Goal: Task Accomplishment & Management: Manage account settings

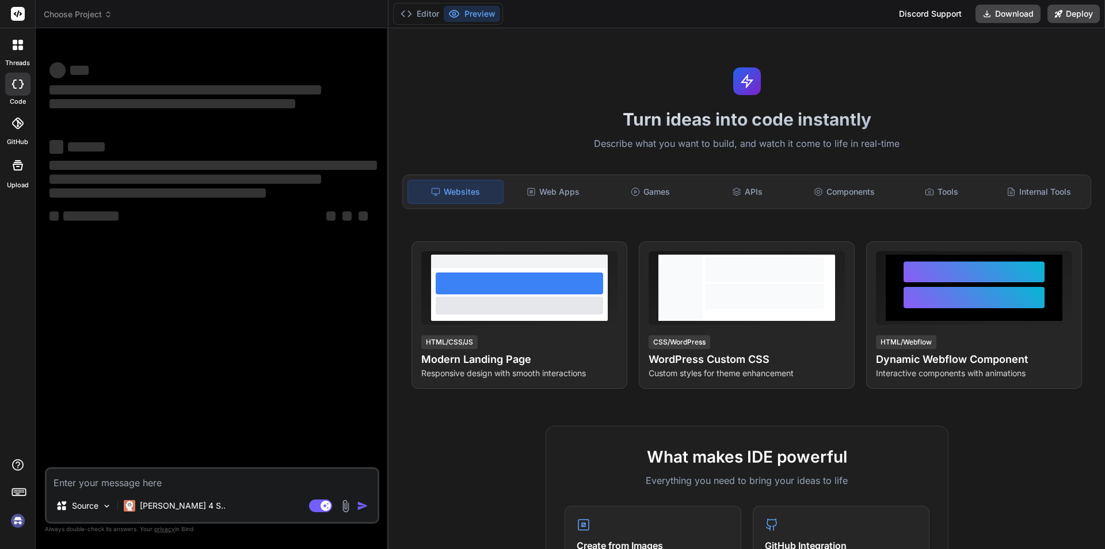
click at [268, 267] on div "‌ ‌ ‌ ‌ ‌ ‌ ‌ ‌ ‌ ‌ ‌ ‌ ‌ ‌" at bounding box center [213, 252] width 332 height 430
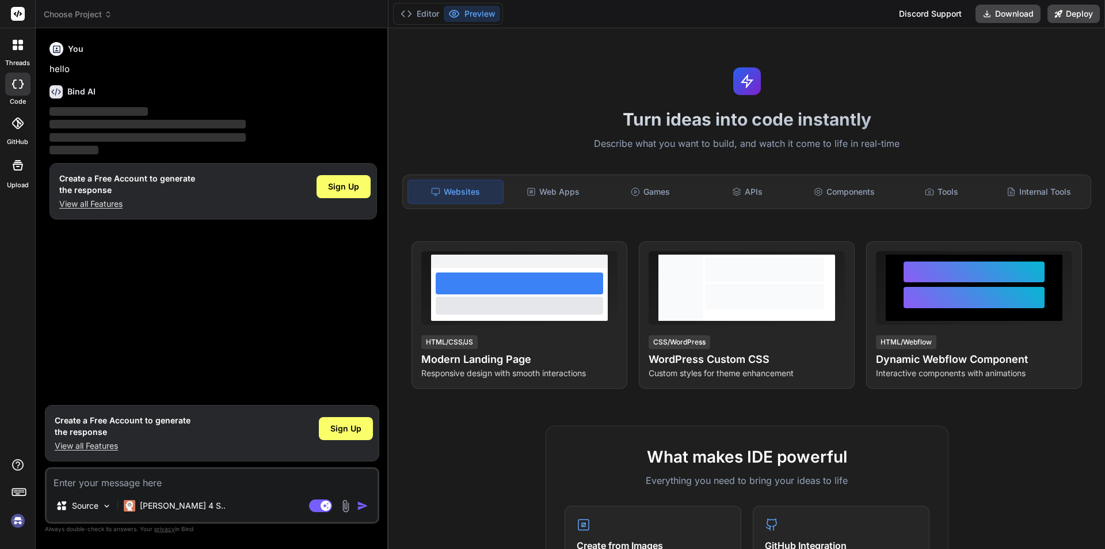
type textarea "x"
click at [161, 480] on textarea at bounding box center [212, 479] width 331 height 21
type textarea "d"
type textarea "x"
type textarea "dd"
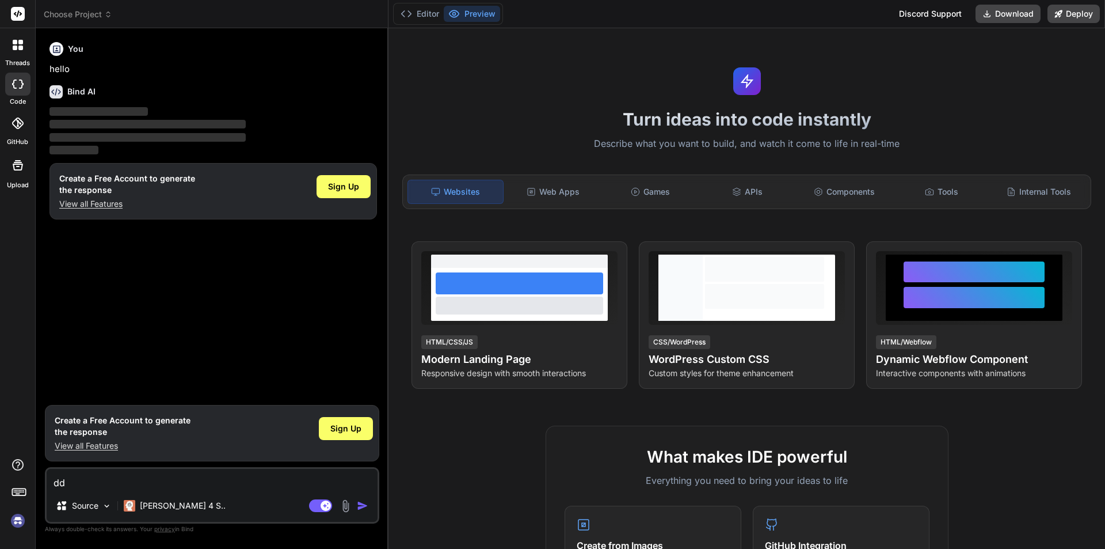
type textarea "x"
type textarea "ddd"
type textarea "x"
type textarea "dddd"
type textarea "x"
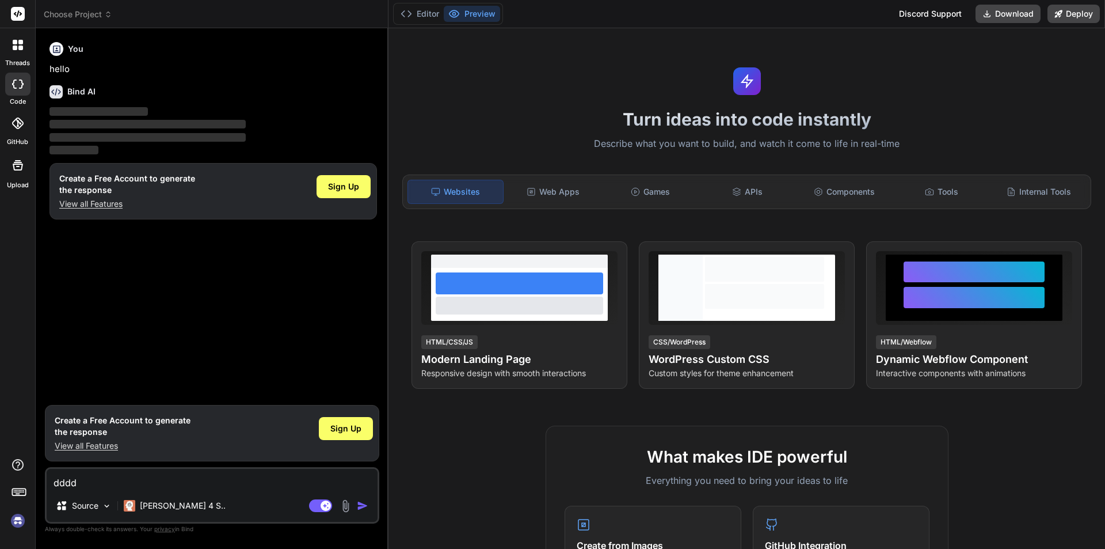
type textarea "dddd"
click at [359, 509] on img "button" at bounding box center [363, 506] width 12 height 12
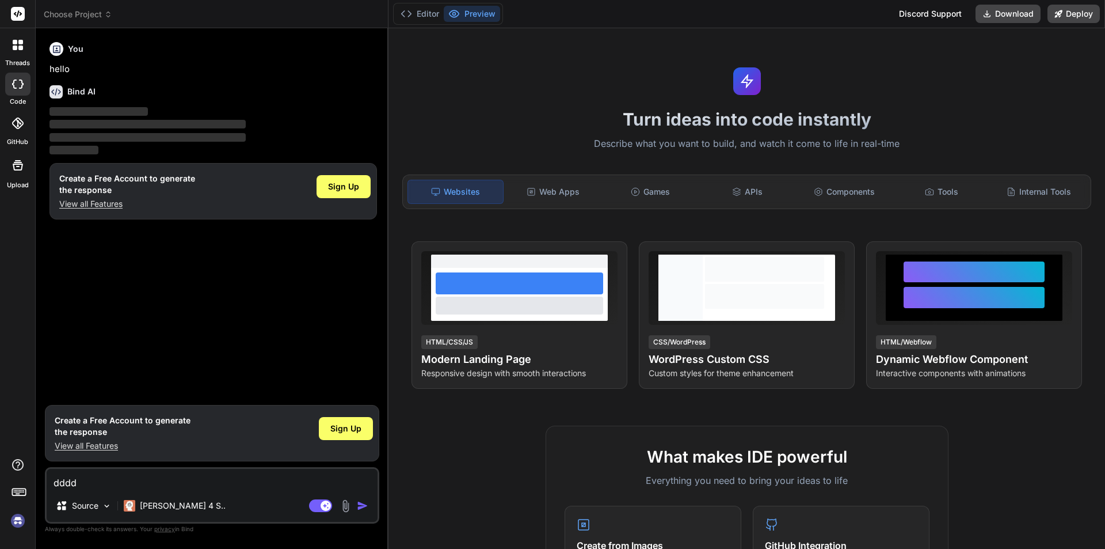
click at [359, 509] on img "button" at bounding box center [363, 506] width 12 height 12
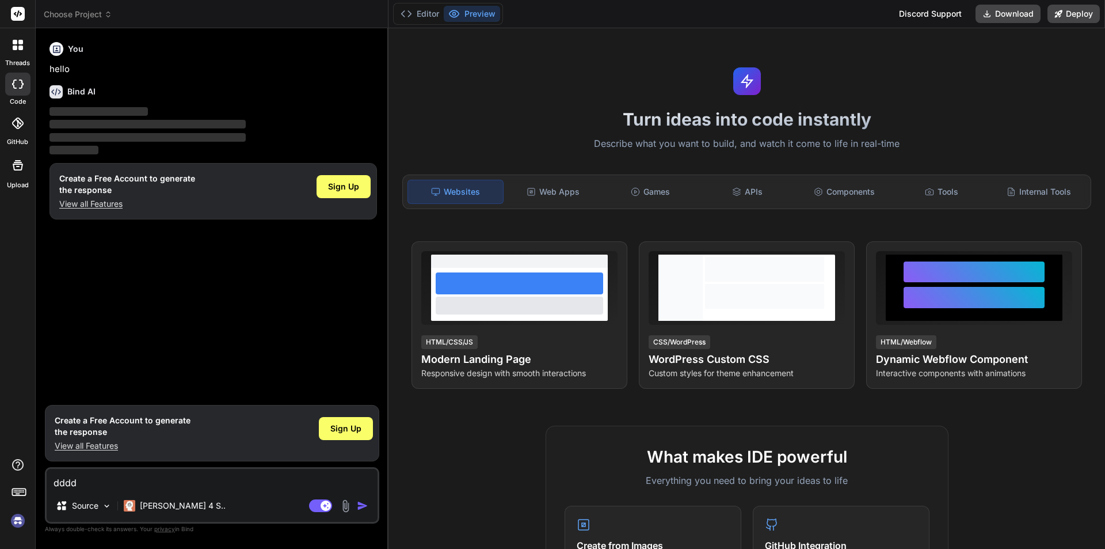
click at [359, 509] on img "button" at bounding box center [363, 506] width 12 height 12
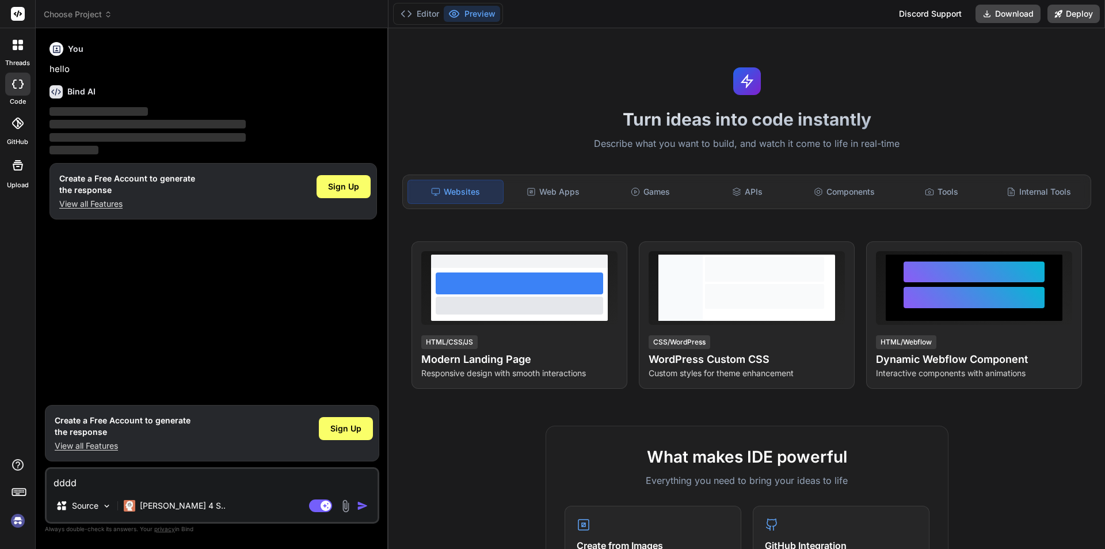
click at [359, 509] on img "button" at bounding box center [363, 506] width 12 height 12
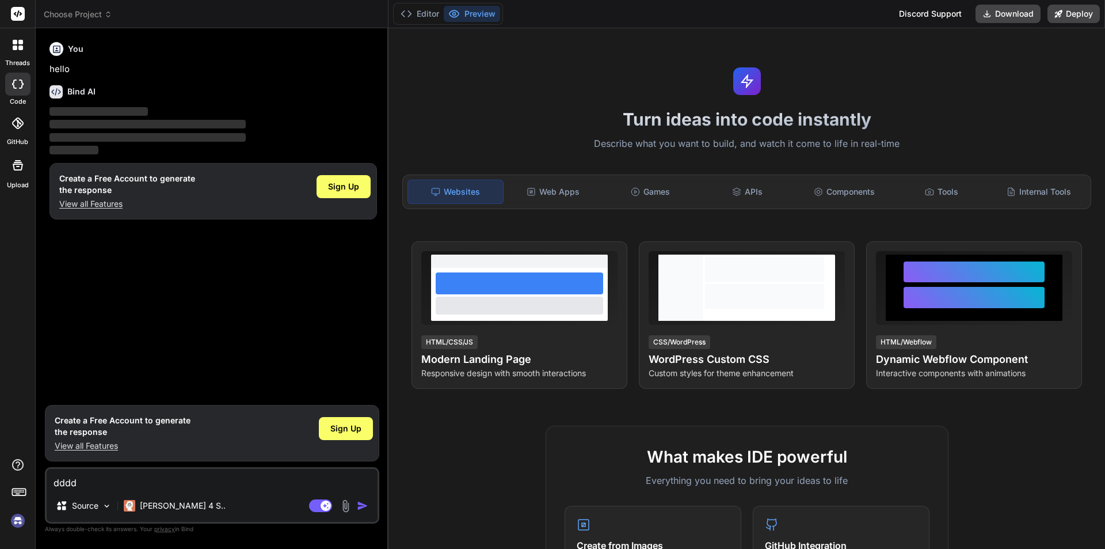
click at [359, 509] on img "button" at bounding box center [363, 506] width 12 height 12
click at [359, 508] on img "button" at bounding box center [363, 506] width 12 height 12
click at [358, 508] on img "button" at bounding box center [363, 506] width 12 height 12
click at [357, 508] on img "button" at bounding box center [363, 506] width 12 height 12
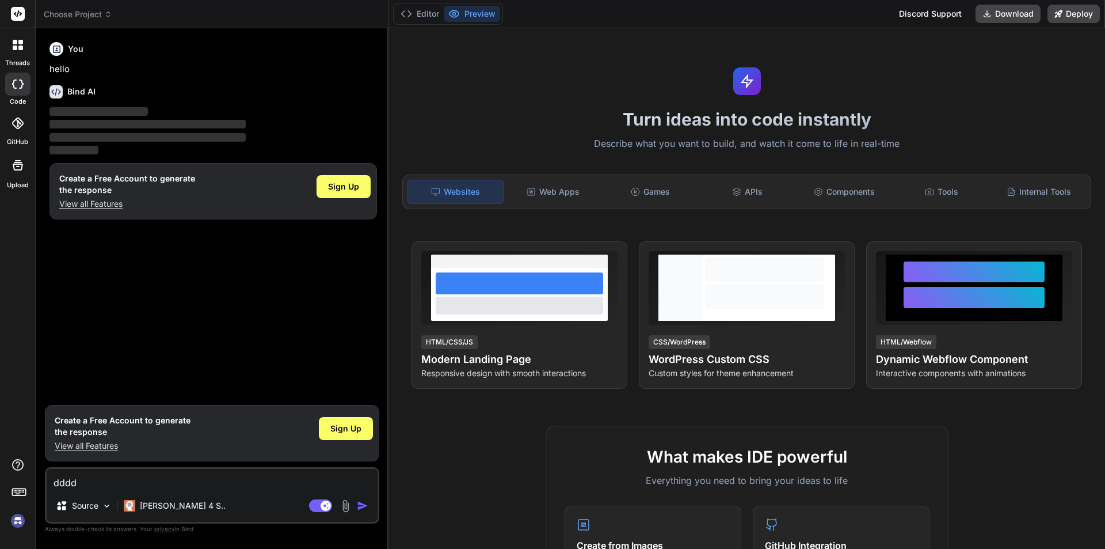
click at [357, 508] on img "button" at bounding box center [363, 506] width 12 height 12
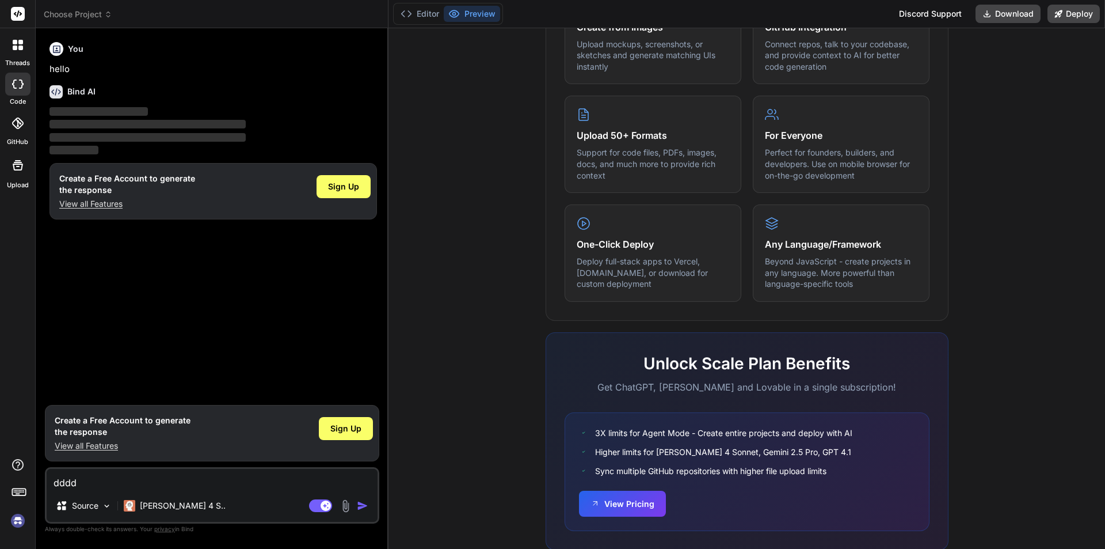
scroll to position [549, 0]
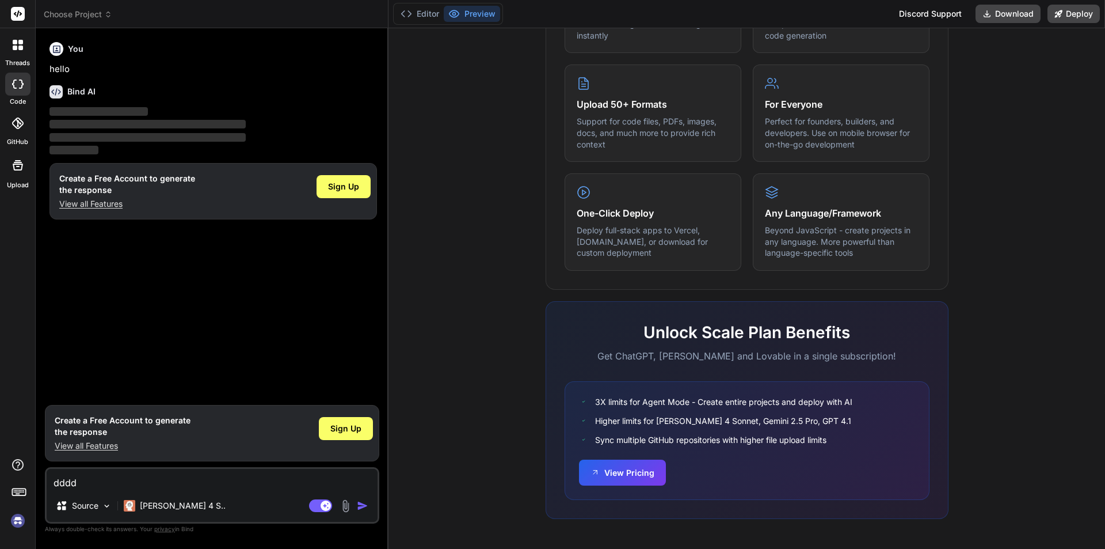
drag, startPoint x: 85, startPoint y: 474, endPoint x: 20, endPoint y: 478, distance: 65.2
click at [20, 478] on div "threads code GitHub Upload Choose Project Created with Pixso. Bind AI Web Searc…" at bounding box center [552, 274] width 1105 height 549
type textarea "x"
click at [20, 58] on label "threads" at bounding box center [17, 63] width 25 height 10
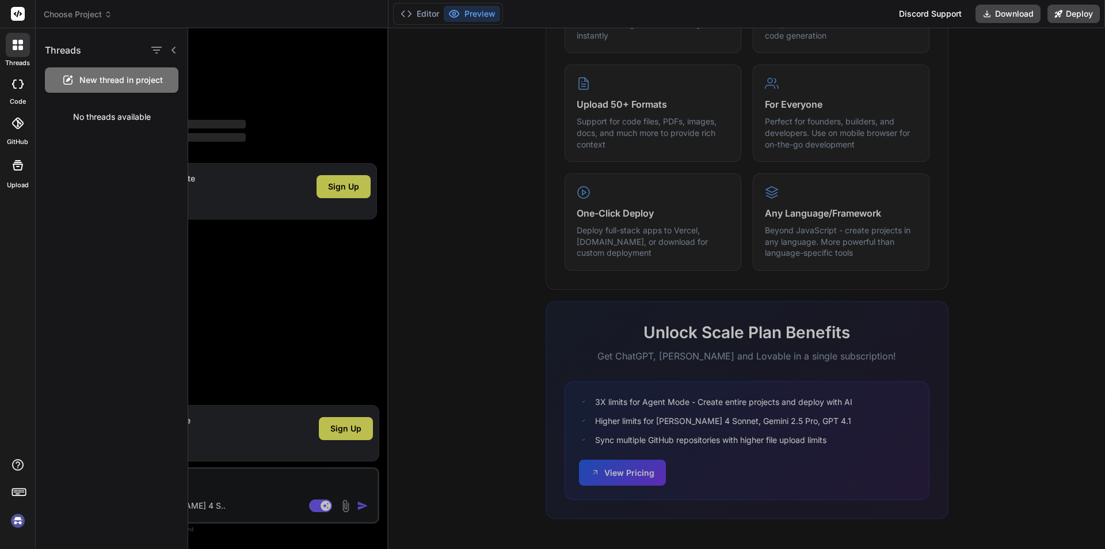
click at [130, 20] on header "Choose Project Created with Pixso." at bounding box center [212, 14] width 353 height 28
click at [130, 21] on header "Choose Project Created with Pixso." at bounding box center [212, 14] width 353 height 28
click at [419, 16] on button "Editor" at bounding box center [420, 14] width 48 height 16
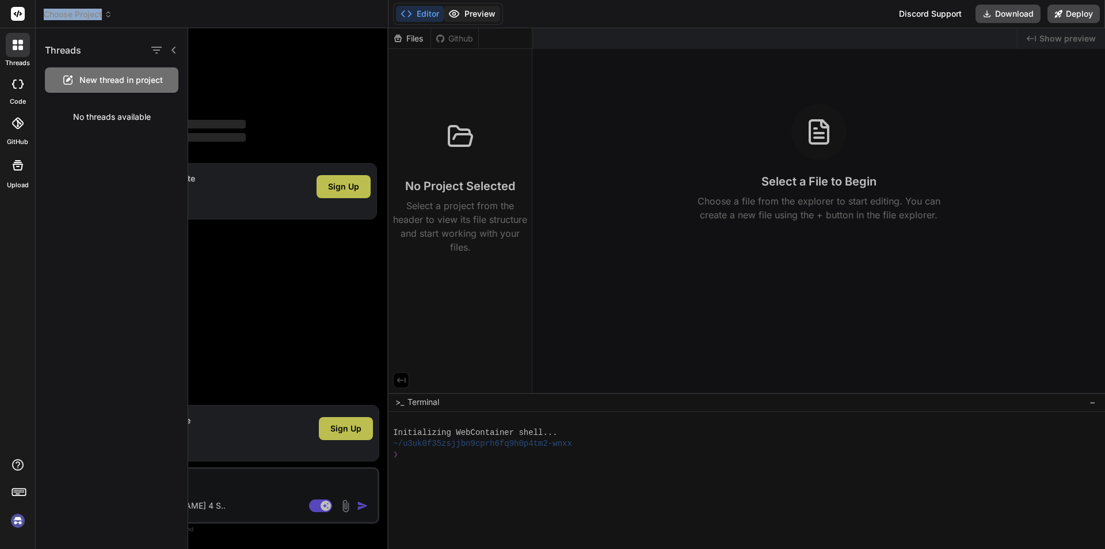
click at [466, 10] on button "Preview" at bounding box center [472, 14] width 56 height 16
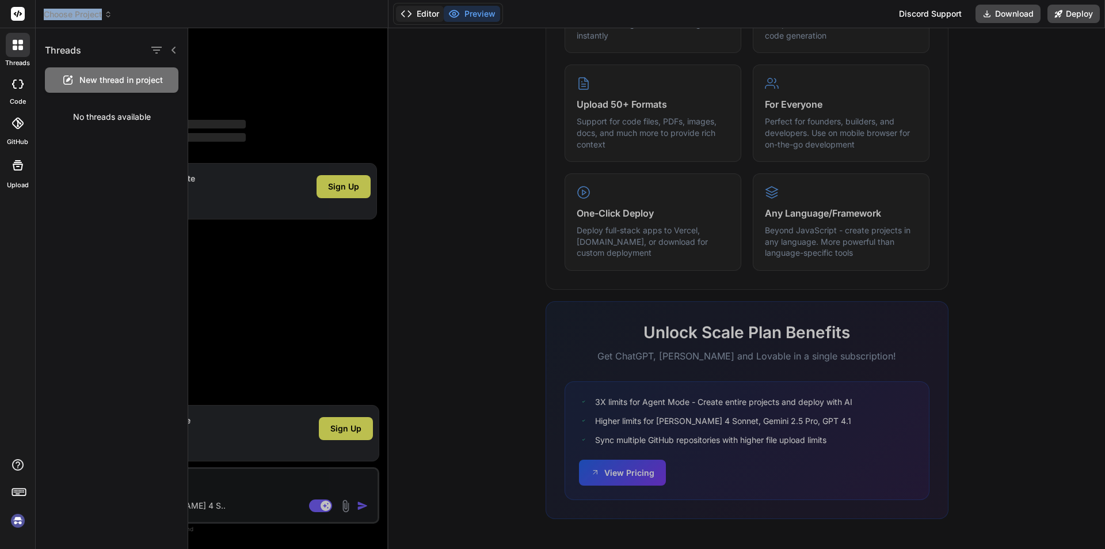
click at [413, 10] on button "Editor" at bounding box center [420, 14] width 48 height 16
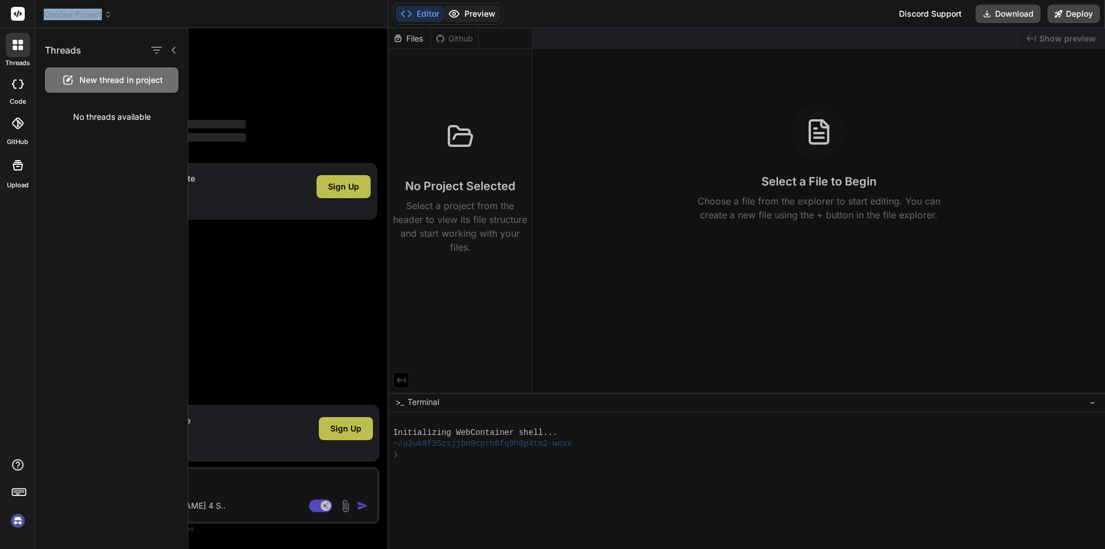
click at [480, 14] on button "Preview" at bounding box center [472, 14] width 56 height 16
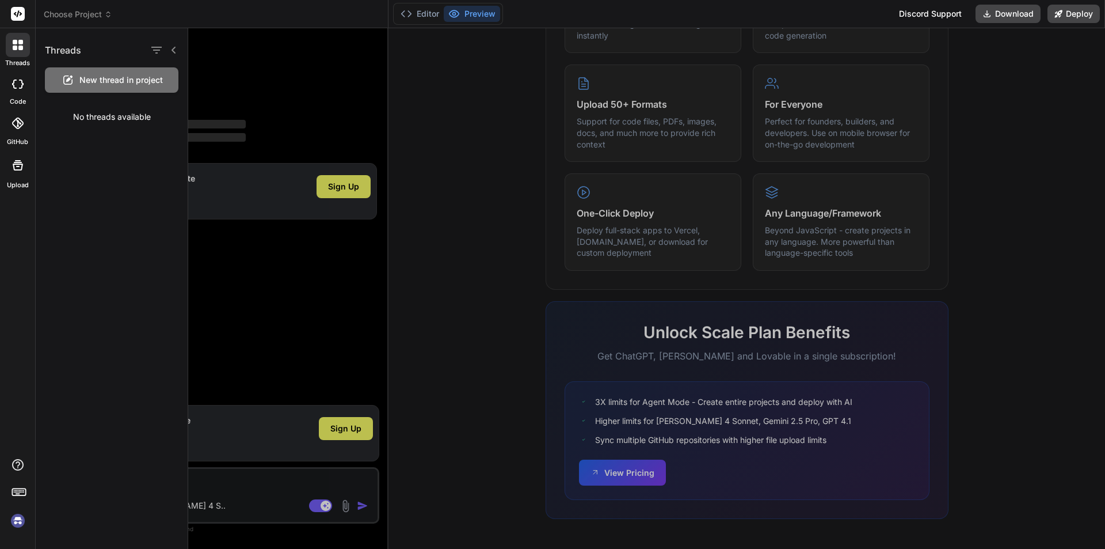
click at [276, 86] on div at bounding box center [646, 288] width 917 height 520
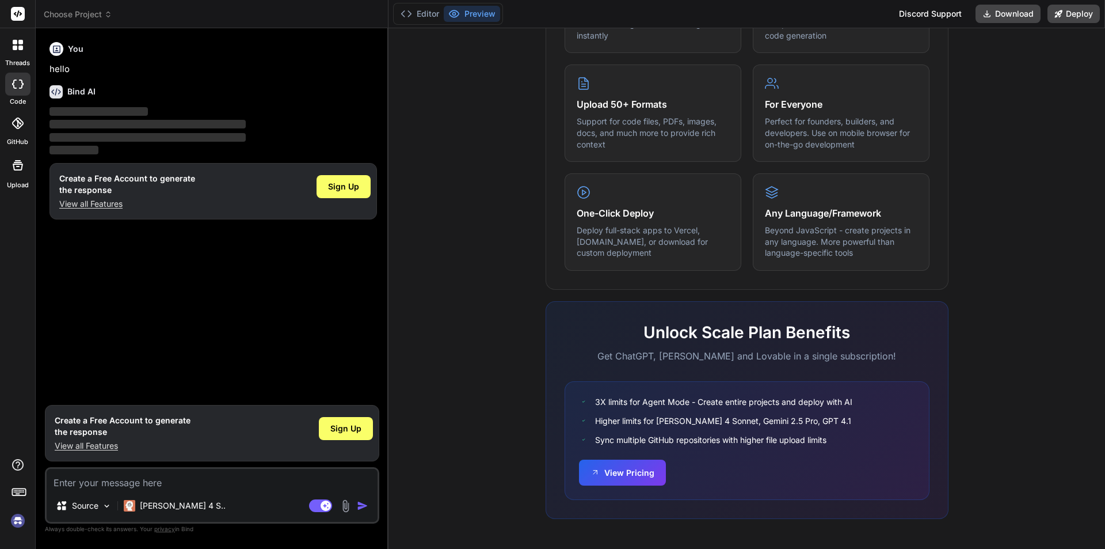
click at [344, 81] on div "Bind AI ‌ ‌ ‌ ‌" at bounding box center [214, 116] width 328 height 81
click at [343, 79] on div "Bind AI ‌ ‌ ‌ ‌" at bounding box center [214, 116] width 328 height 81
click at [342, 79] on div "Bind AI ‌ ‌ ‌ ‌" at bounding box center [214, 116] width 328 height 81
click at [121, 476] on textarea at bounding box center [212, 479] width 331 height 21
click at [315, 504] on rect at bounding box center [320, 505] width 23 height 13
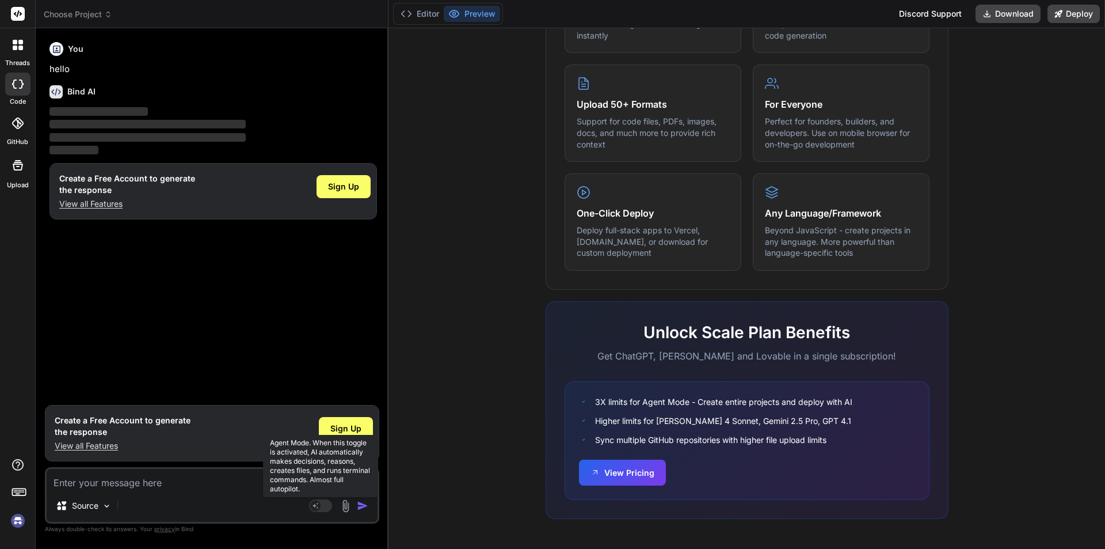
click at [322, 504] on rect at bounding box center [320, 505] width 23 height 13
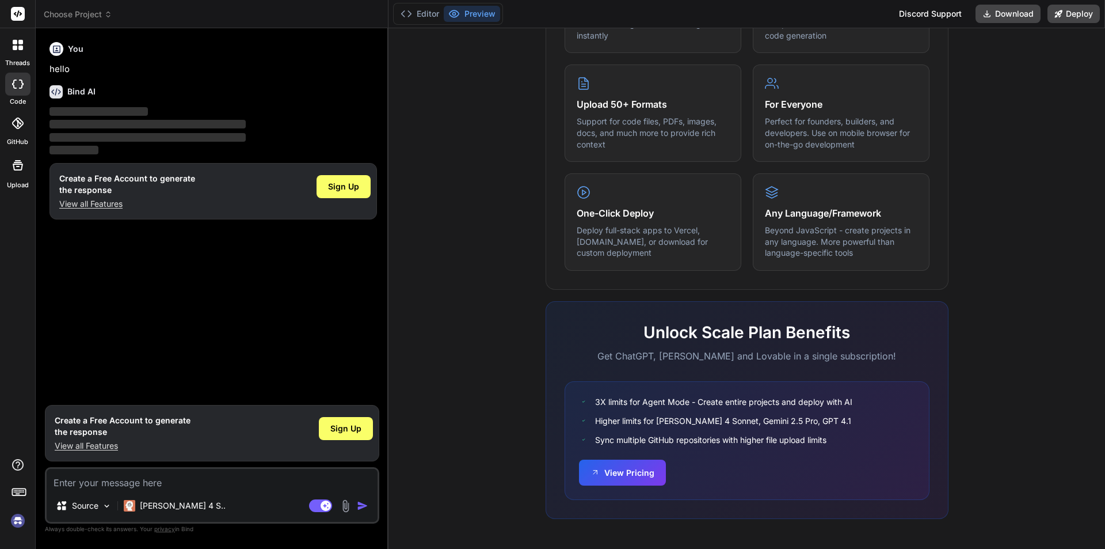
click at [304, 507] on div "Source Claude 4 S.." at bounding box center [212, 508] width 331 height 28
click at [313, 503] on rect at bounding box center [320, 505] width 23 height 13
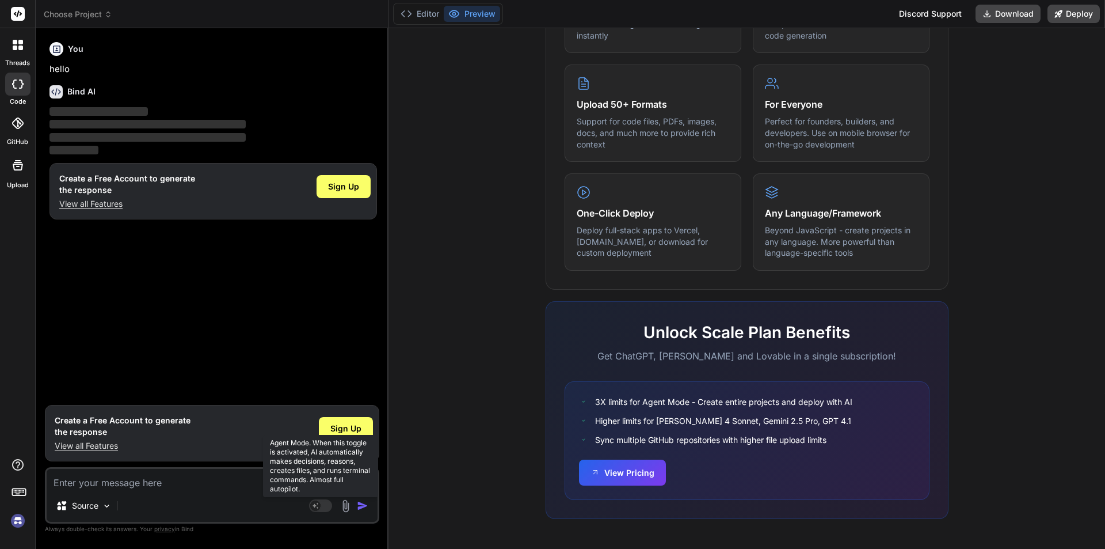
click at [326, 504] on rect at bounding box center [320, 505] width 23 height 13
type textarea "x"
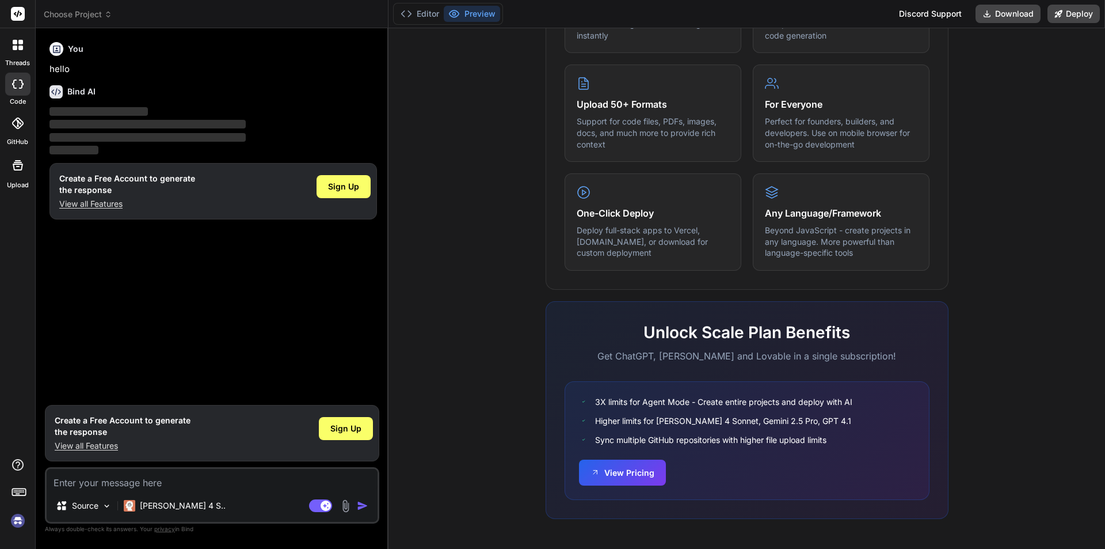
click at [105, 12] on icon at bounding box center [108, 14] width 8 height 8
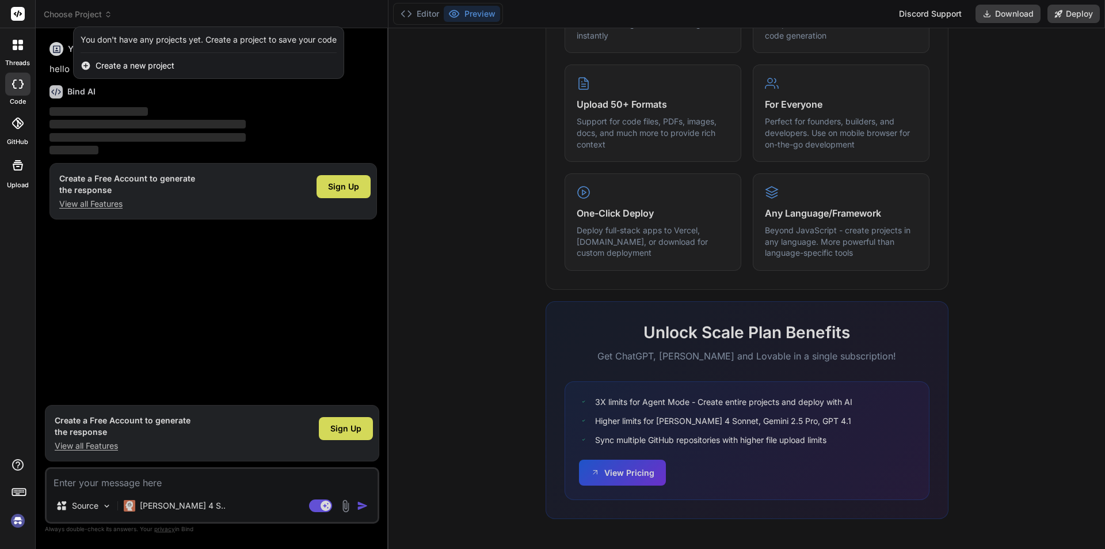
click at [105, 12] on div at bounding box center [552, 274] width 1105 height 549
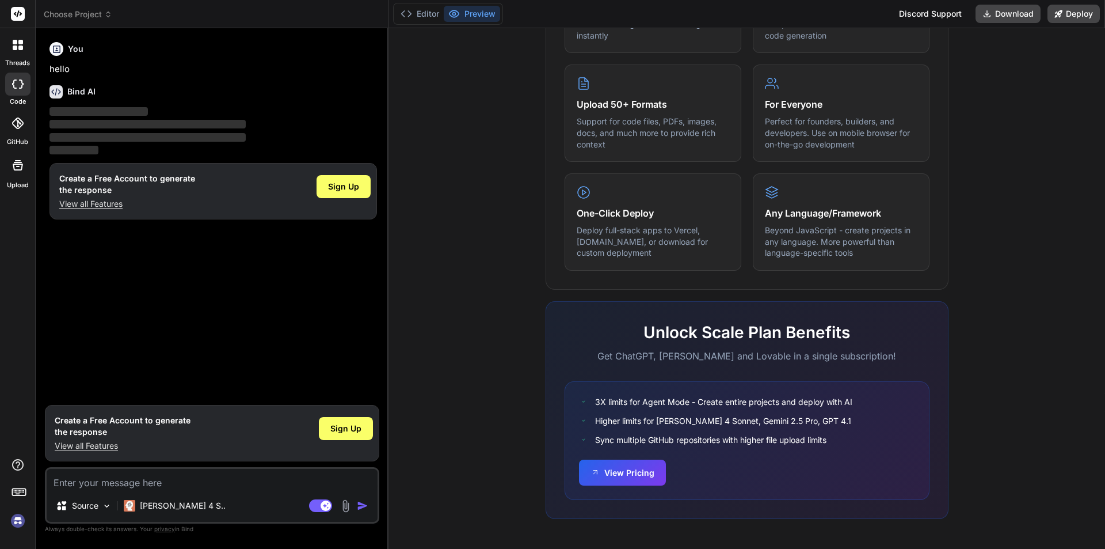
click at [105, 12] on icon at bounding box center [108, 14] width 8 height 8
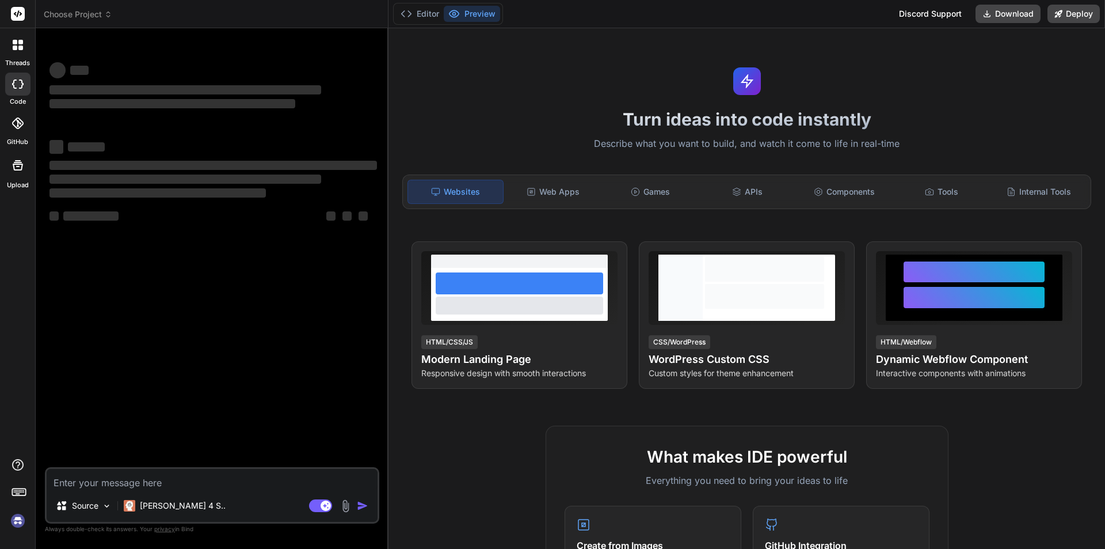
type textarea "x"
click at [178, 478] on textarea at bounding box center [212, 479] width 331 height 21
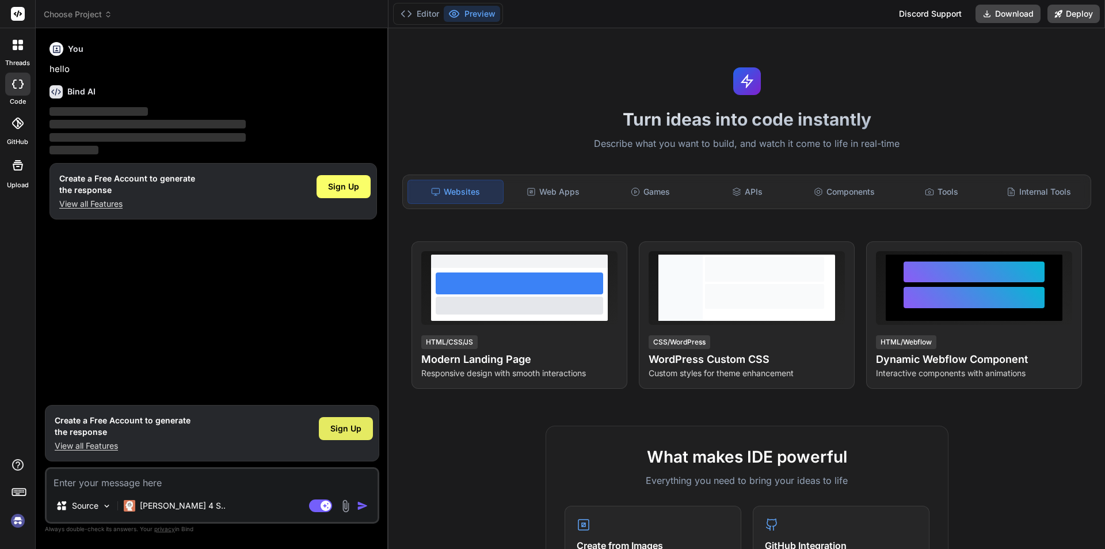
click at [366, 425] on div "Sign Up" at bounding box center [346, 428] width 54 height 23
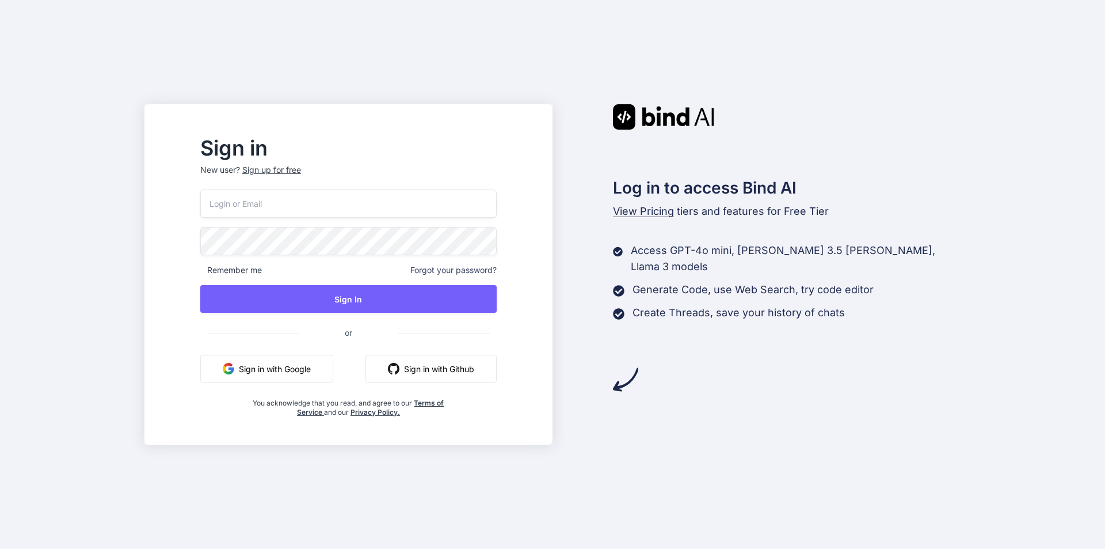
click at [349, 208] on input "email" at bounding box center [348, 203] width 297 height 28
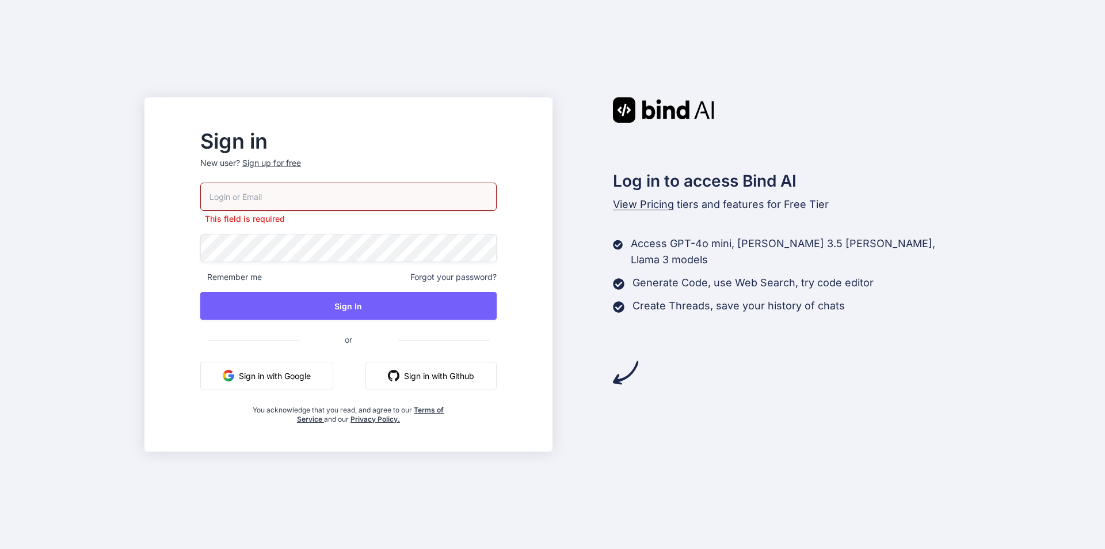
paste input "baced1984@teleworm.us"
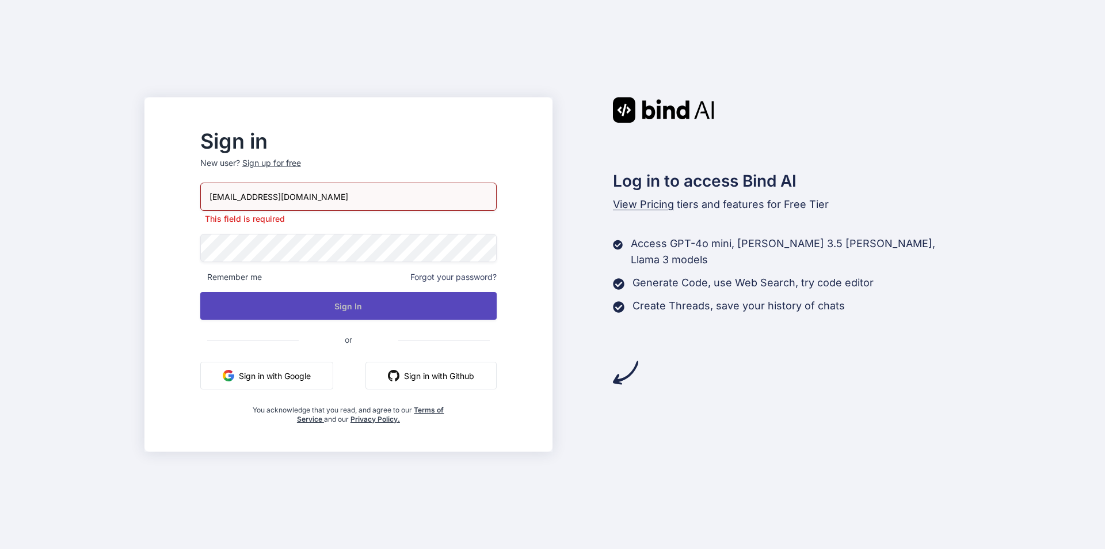
type input "baced1984@teleworm.us"
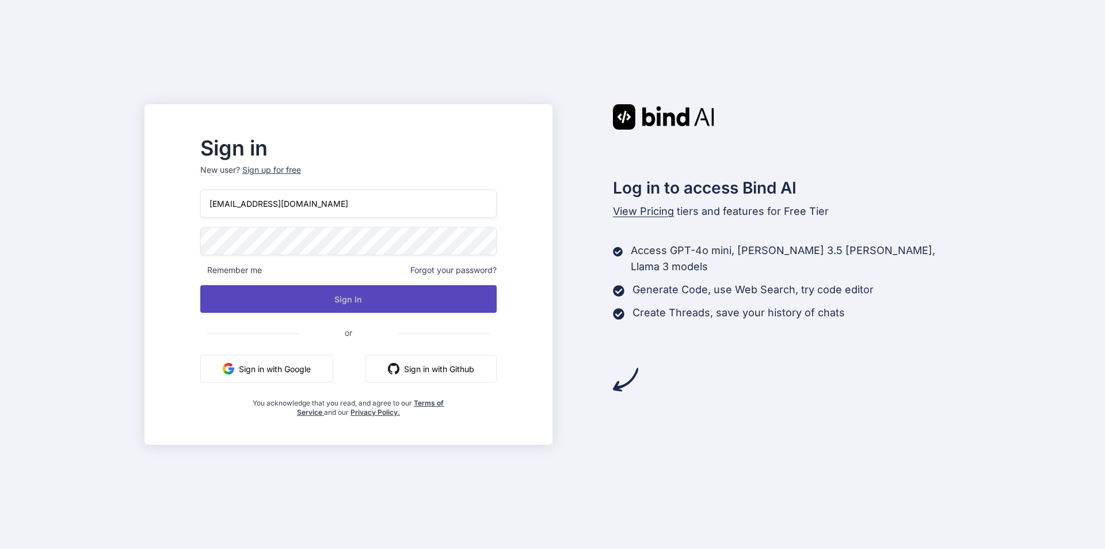
click at [371, 304] on button "Sign In" at bounding box center [348, 299] width 297 height 28
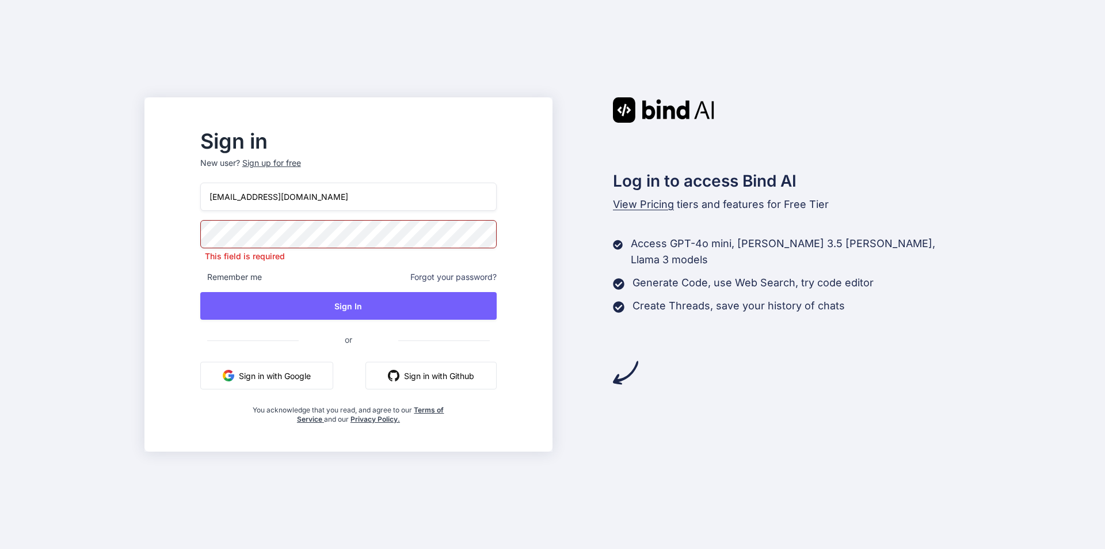
click at [481, 276] on span "Forgot your password?" at bounding box center [454, 277] width 86 height 12
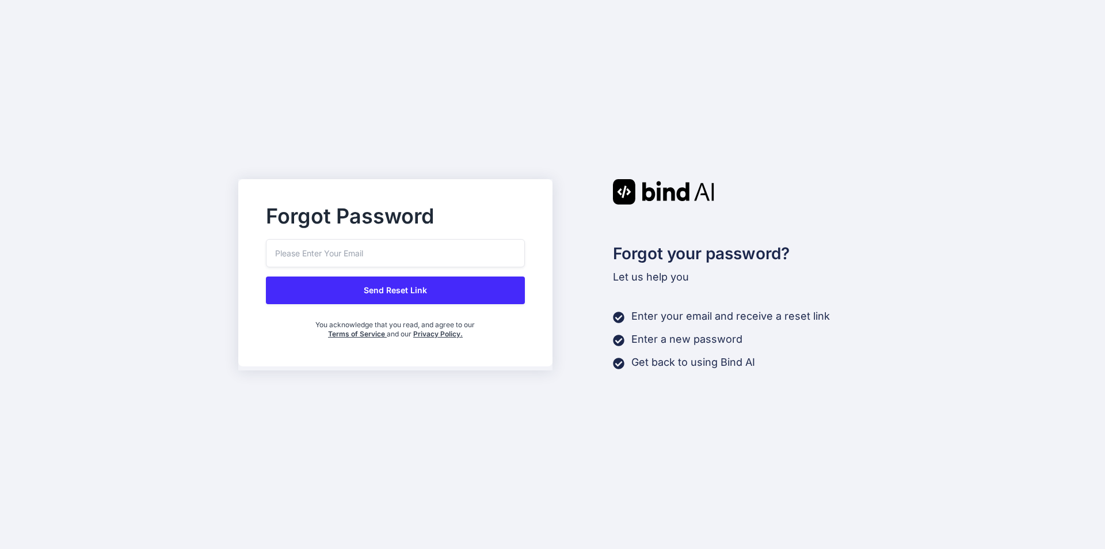
click at [381, 257] on input "email" at bounding box center [395, 253] width 259 height 28
paste input "baced1984@teleworm.us"
type input "baced1984@teleworm.us"
click at [404, 287] on button "Send Reset Link" at bounding box center [395, 290] width 259 height 28
click at [403, 287] on button "Send Reset Link" at bounding box center [395, 290] width 259 height 28
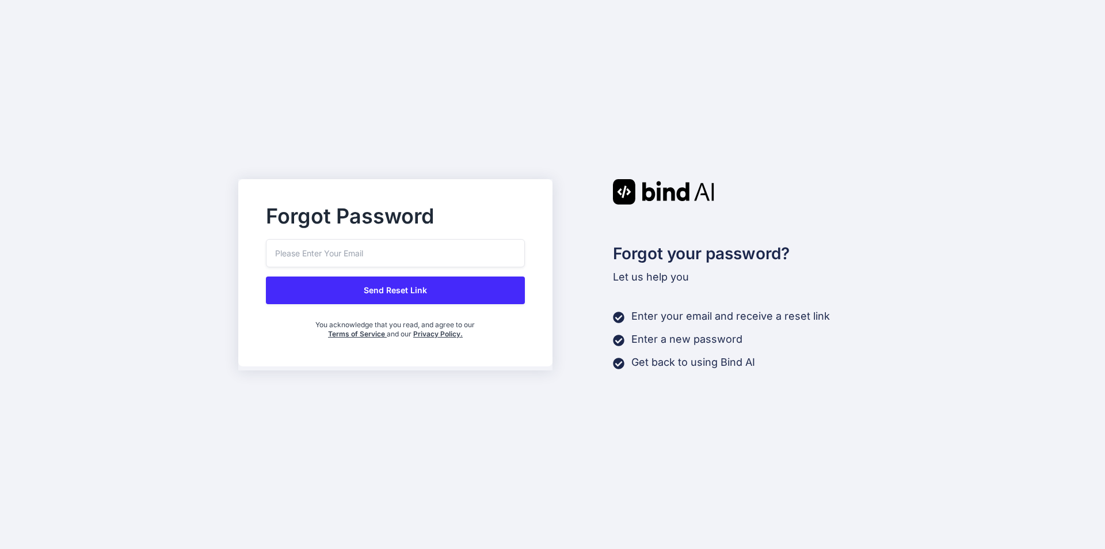
click at [340, 254] on input "email" at bounding box center [395, 253] width 259 height 28
paste input "592382"
type input "592382"
click at [401, 292] on button "Send Reset Link" at bounding box center [395, 290] width 259 height 28
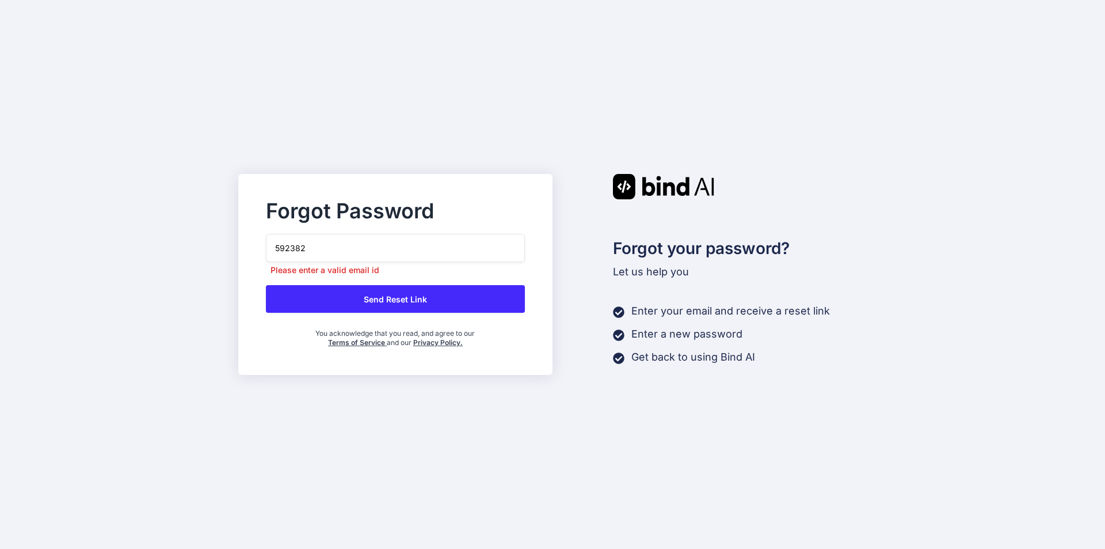
drag, startPoint x: 321, startPoint y: 247, endPoint x: 253, endPoint y: 257, distance: 68.7
click at [253, 257] on div "Forgot Password 592382 Please enter a valid email id Send Reset Link You acknow…" at bounding box center [396, 275] width 296 height 146
click at [330, 248] on input "email" at bounding box center [395, 248] width 259 height 28
paste input "592382"
type input "592382"
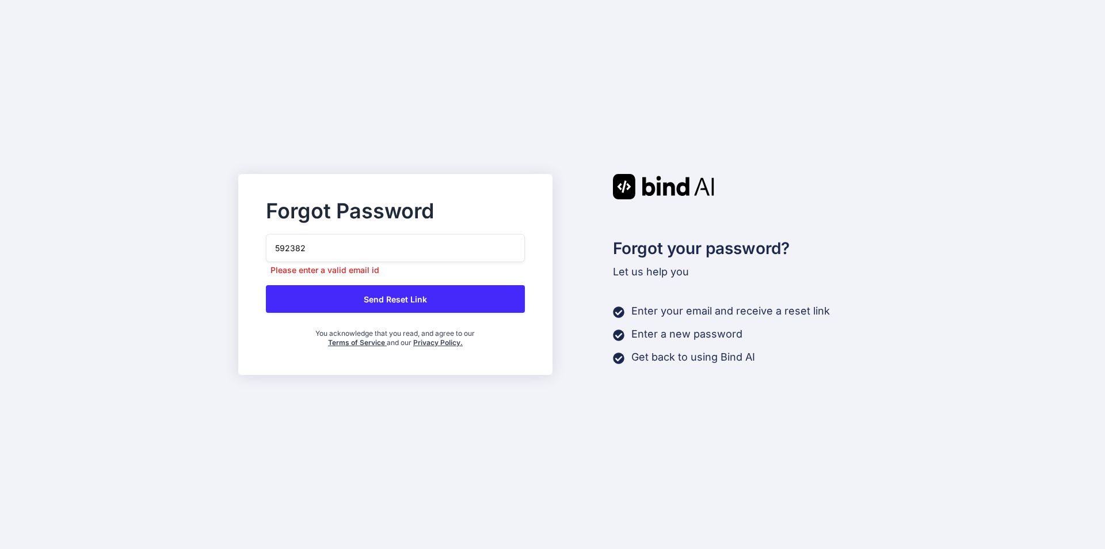
drag, startPoint x: 321, startPoint y: 248, endPoint x: 248, endPoint y: 247, distance: 72.5
click at [248, 247] on div "Forgot Password 592382 Please enter a valid email id Send Reset Link You acknow…" at bounding box center [395, 274] width 314 height 201
click at [344, 242] on input "email" at bounding box center [395, 248] width 259 height 28
paste input "Doody1961@einrot.com"
type input "Doody1961@einrot.com"
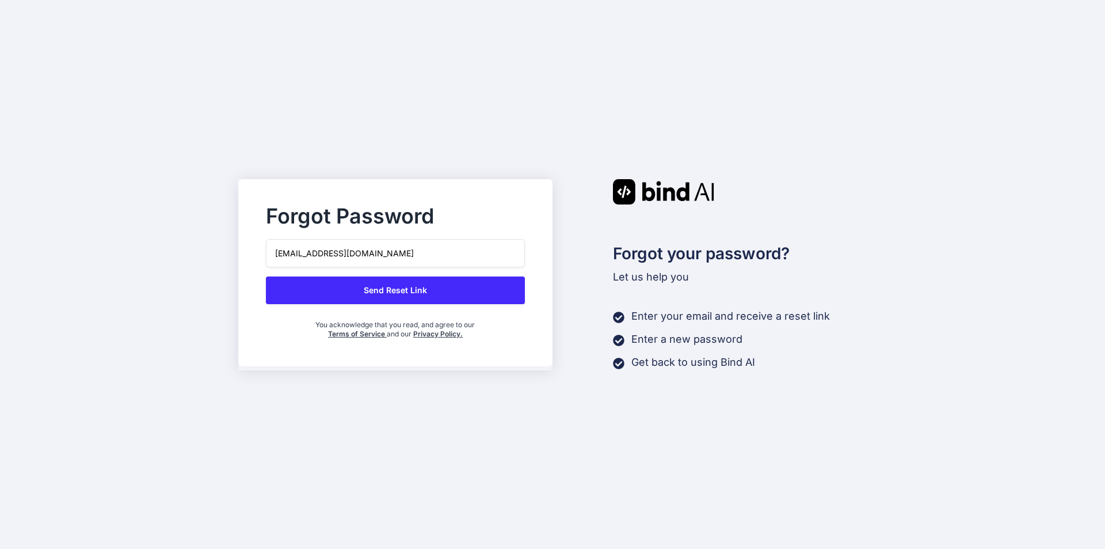
click at [407, 297] on button "Send Reset Link" at bounding box center [395, 290] width 259 height 28
